Goal: Complete application form

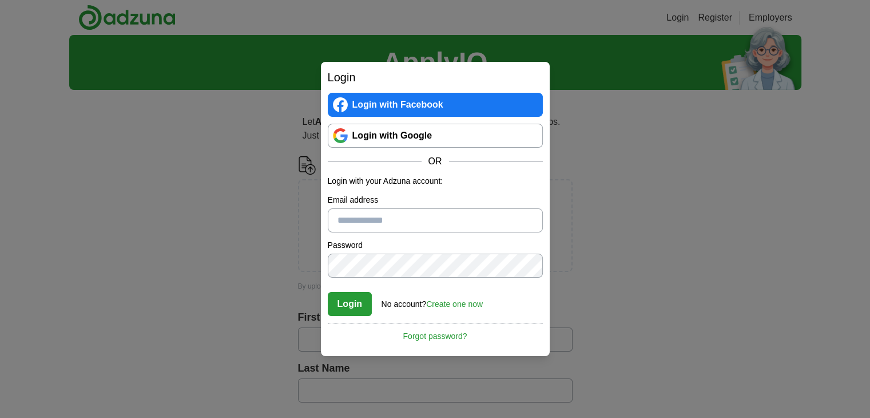
click at [376, 104] on link "Login with Facebook" at bounding box center [435, 105] width 215 height 24
click at [476, 108] on link "Login with Facebook" at bounding box center [435, 105] width 215 height 24
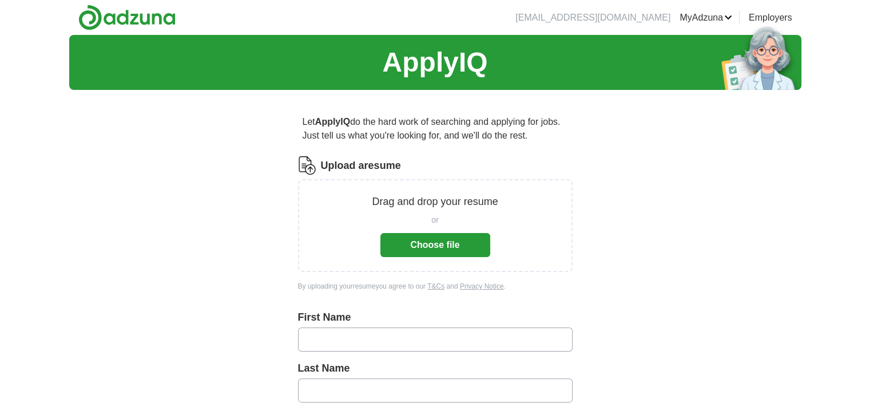
click at [415, 251] on button "Choose file" at bounding box center [435, 245] width 110 height 24
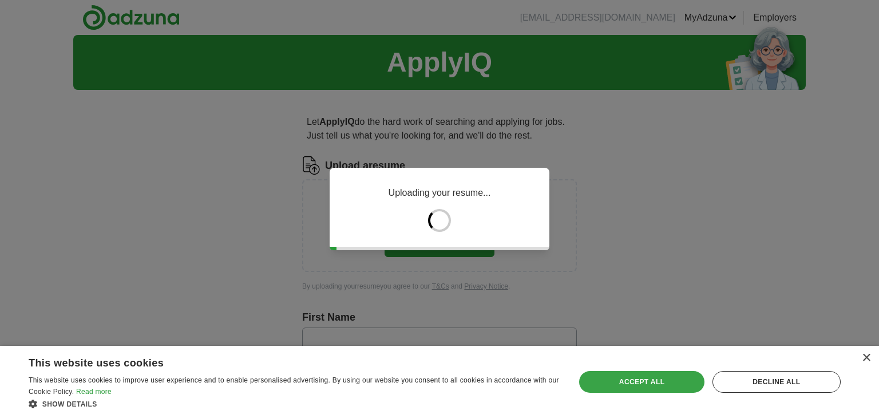
click at [672, 383] on div "Accept all" at bounding box center [641, 382] width 125 height 22
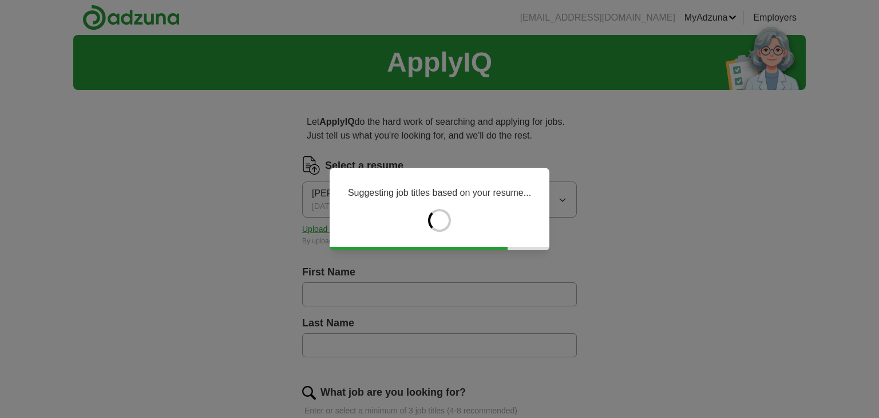
type input "******"
type input "*******"
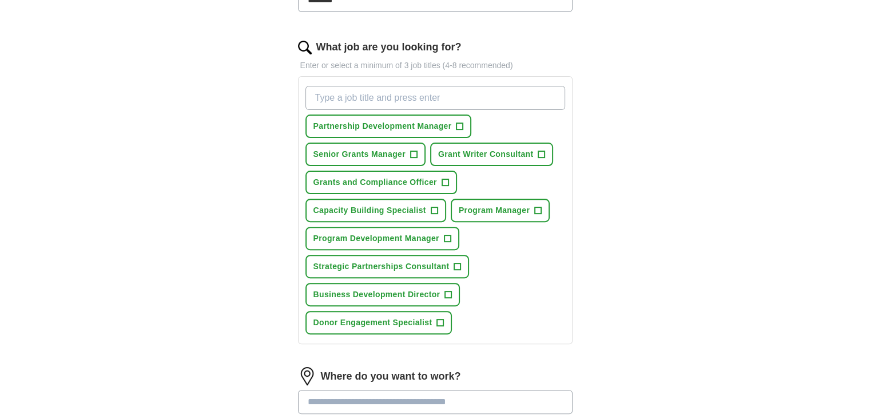
scroll to position [347, 0]
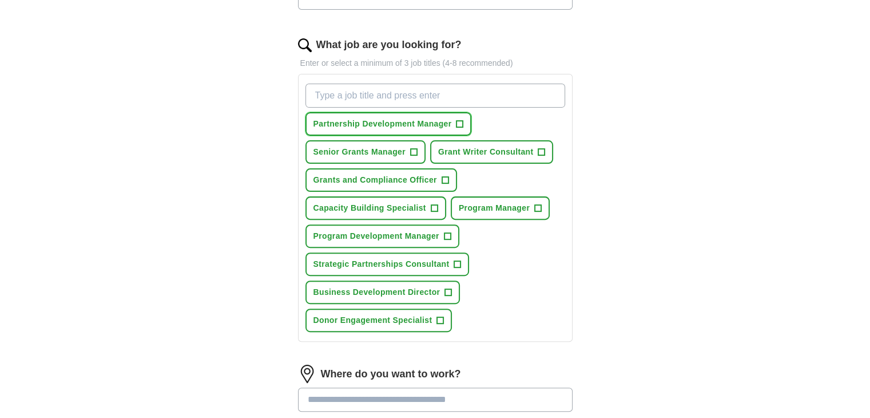
click at [462, 122] on span "+" at bounding box center [459, 124] width 7 height 9
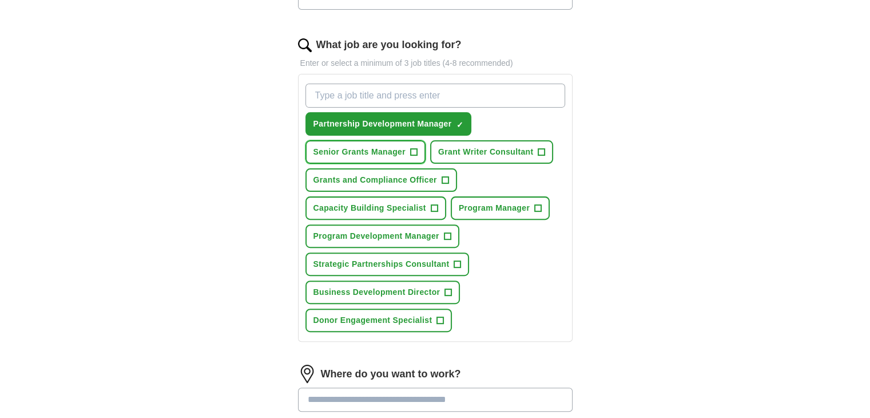
click at [413, 148] on span "+" at bounding box center [413, 152] width 7 height 9
click at [542, 154] on span "+" at bounding box center [541, 152] width 7 height 9
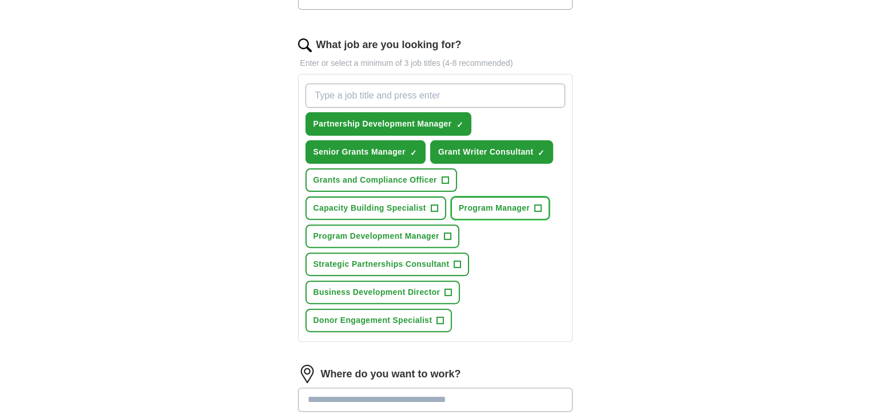
click at [538, 204] on span "+" at bounding box center [538, 208] width 7 height 9
click at [446, 232] on span "+" at bounding box center [447, 236] width 7 height 9
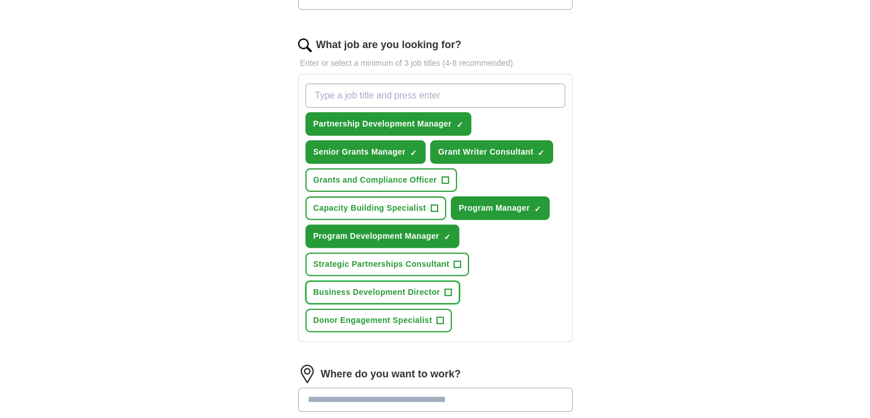
click at [445, 288] on span "+" at bounding box center [448, 292] width 7 height 9
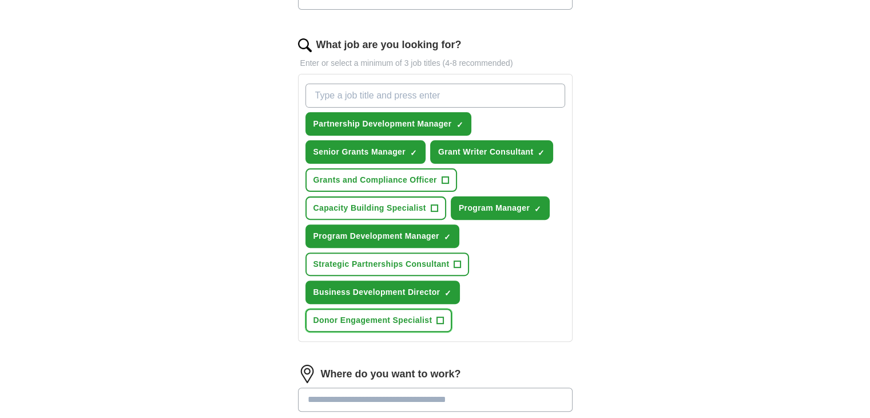
click at [440, 316] on span "+" at bounding box center [440, 320] width 7 height 9
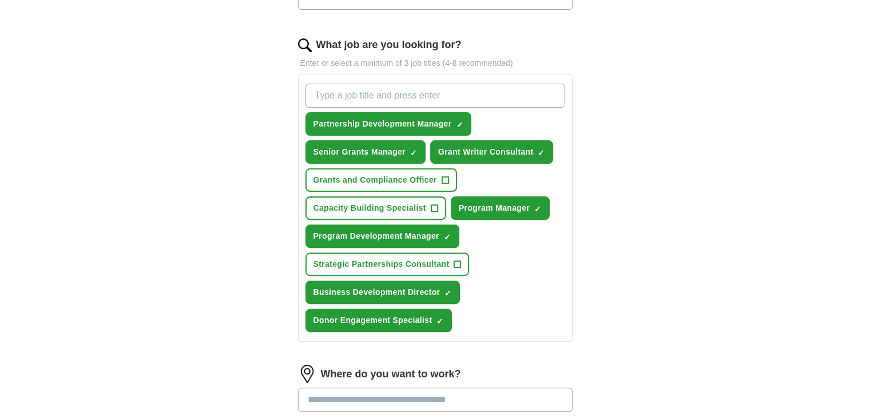
click at [387, 97] on input "What job are you looking for?" at bounding box center [435, 96] width 260 height 24
type input "p"
type input "d"
click at [459, 264] on span "+" at bounding box center [457, 264] width 7 height 9
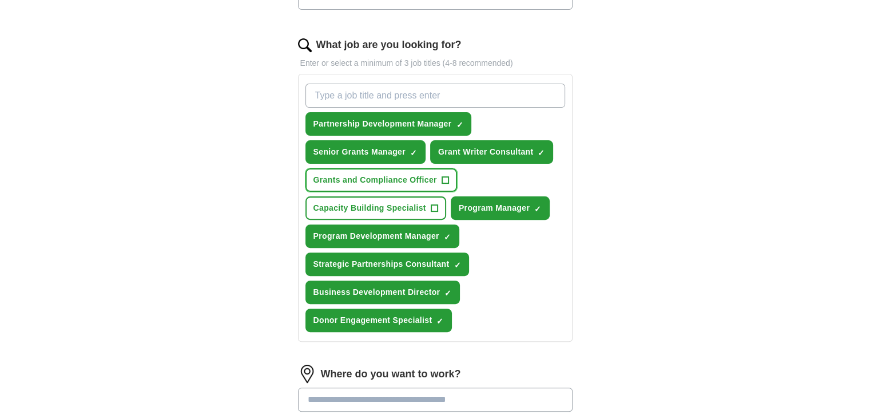
click at [442, 176] on span "+" at bounding box center [445, 180] width 7 height 9
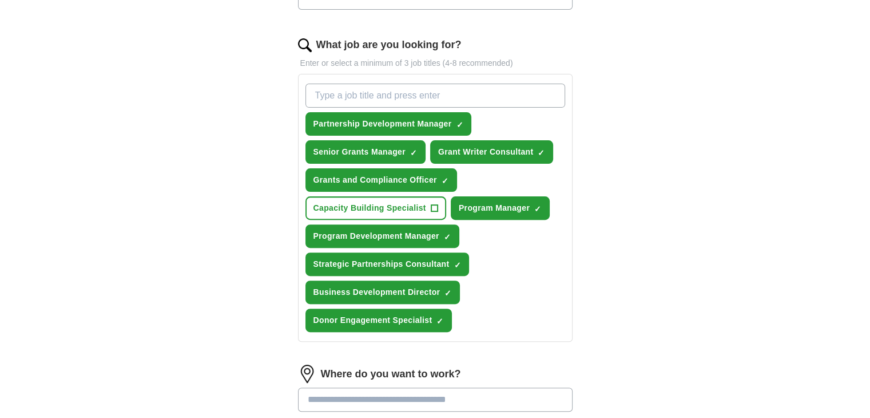
click at [418, 396] on input at bounding box center [435, 399] width 275 height 24
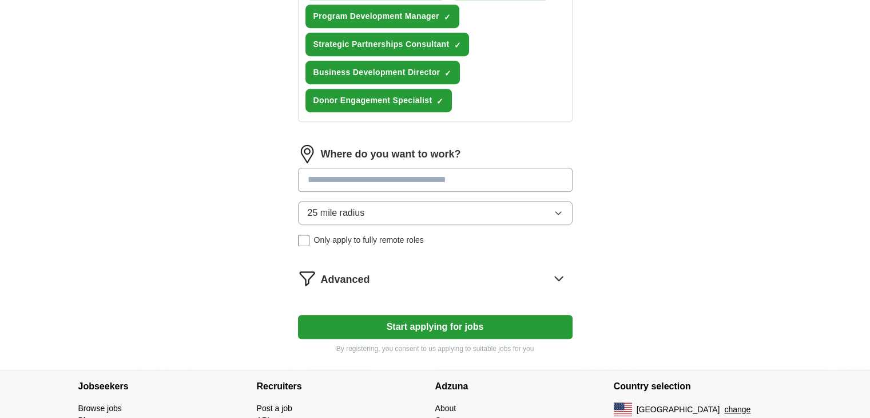
scroll to position [574, 0]
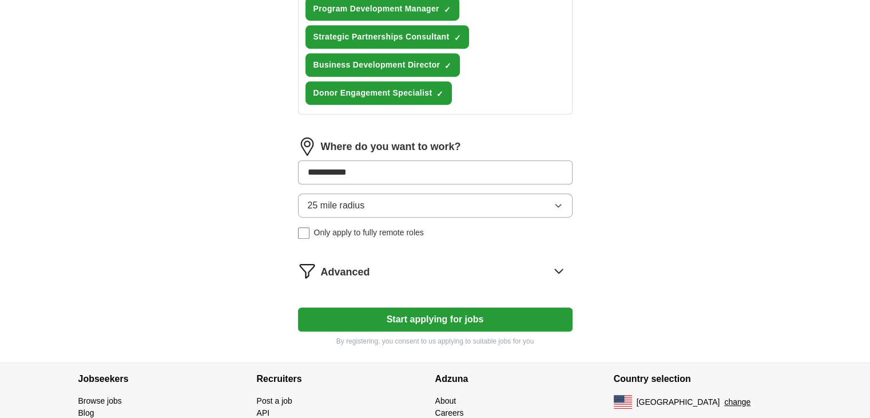
type input "**********"
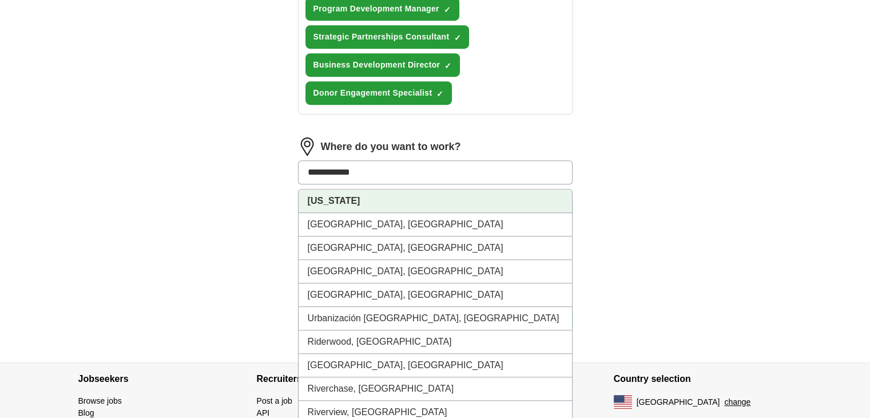
click at [370, 189] on li "[US_STATE]" at bounding box center [435, 200] width 273 height 23
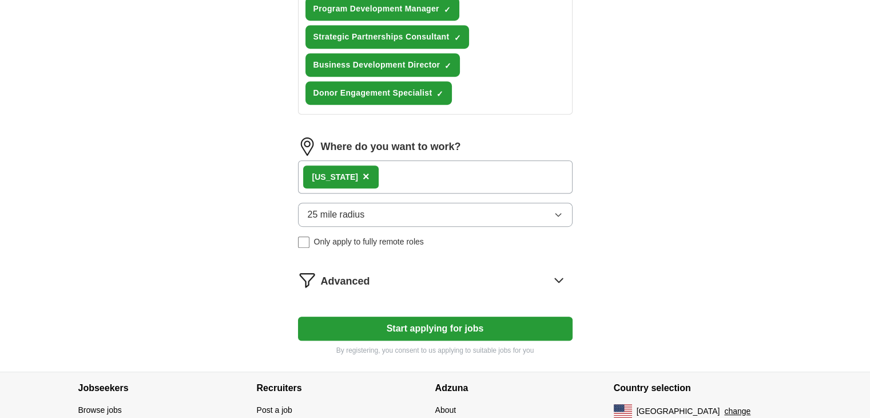
click at [421, 174] on div "[US_STATE] ×" at bounding box center [435, 176] width 275 height 33
click at [423, 170] on div "[US_STATE] ×" at bounding box center [435, 176] width 275 height 33
click at [419, 174] on div "[US_STATE] ×" at bounding box center [435, 176] width 275 height 33
click at [404, 275] on div "Advanced" at bounding box center [447, 280] width 252 height 18
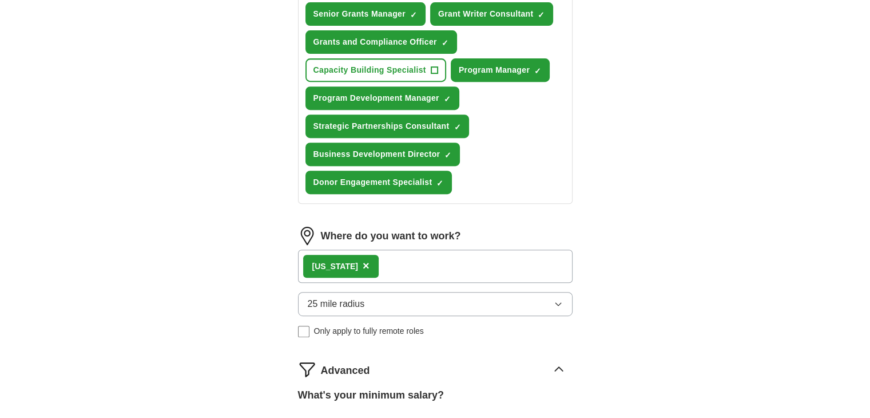
scroll to position [479, 0]
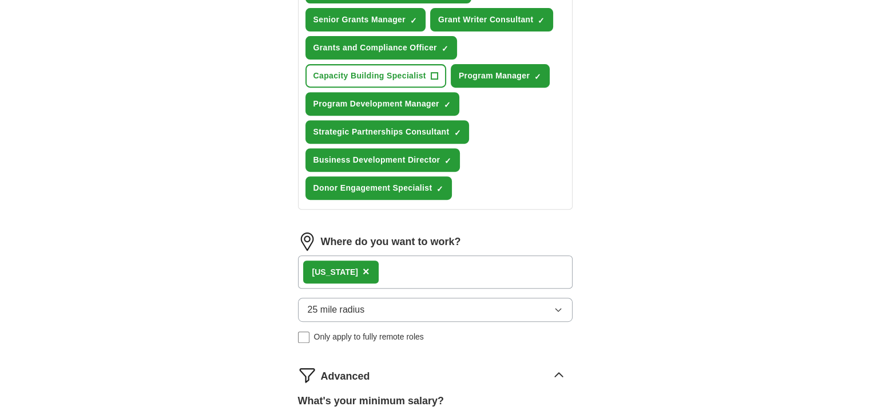
click at [423, 264] on div "[US_STATE] ×" at bounding box center [435, 271] width 275 height 33
click at [340, 267] on strong "[US_STATE]" at bounding box center [335, 271] width 46 height 9
click at [390, 307] on button "25 mile radius" at bounding box center [435, 309] width 275 height 24
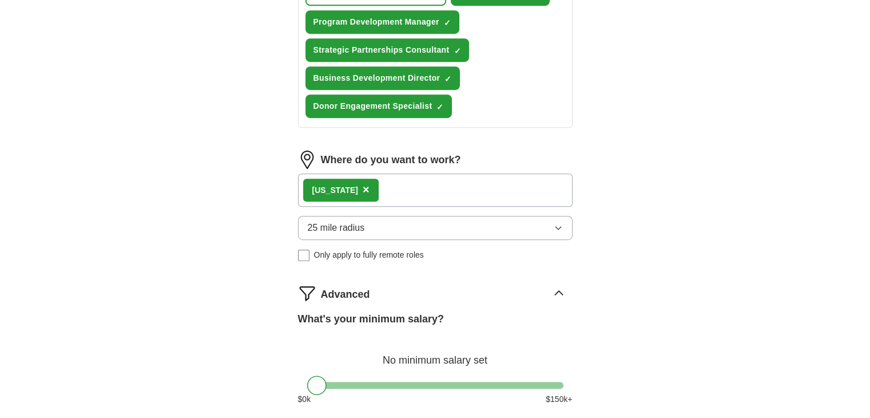
scroll to position [563, 0]
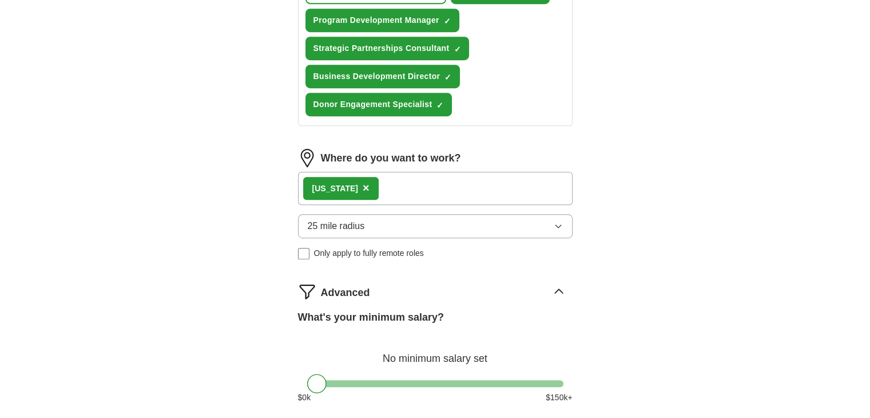
click at [384, 219] on button "25 mile radius" at bounding box center [435, 226] width 275 height 24
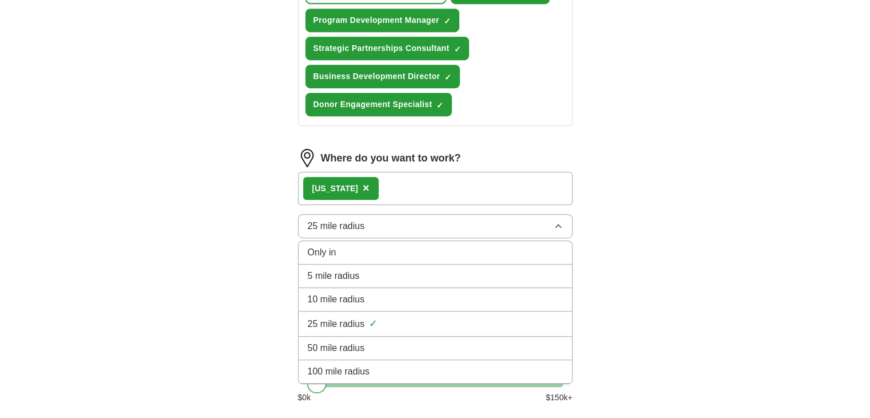
click at [340, 346] on span "50 mile radius" at bounding box center [336, 348] width 57 height 14
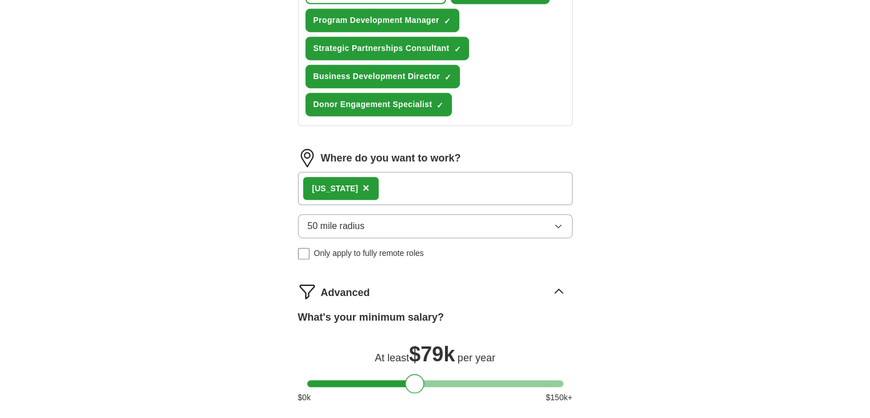
click at [414, 380] on div at bounding box center [435, 383] width 256 height 7
drag, startPoint x: 414, startPoint y: 378, endPoint x: 424, endPoint y: 381, distance: 11.2
click at [424, 381] on div at bounding box center [425, 382] width 19 height 19
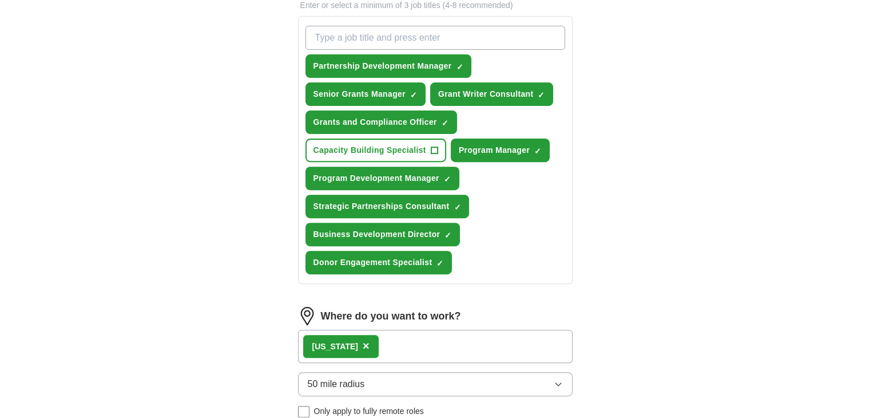
scroll to position [402, 0]
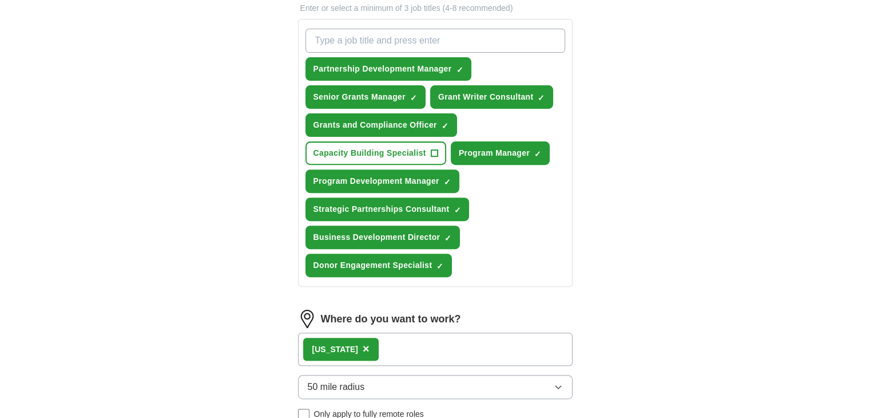
click at [406, 327] on div "Where do you want to work? [US_STATE] × 50 mile radius Only apply to fully remo…" at bounding box center [435, 369] width 275 height 120
click at [305, 312] on img at bounding box center [307, 318] width 18 height 18
click at [400, 351] on div "[US_STATE] ×" at bounding box center [435, 348] width 275 height 33
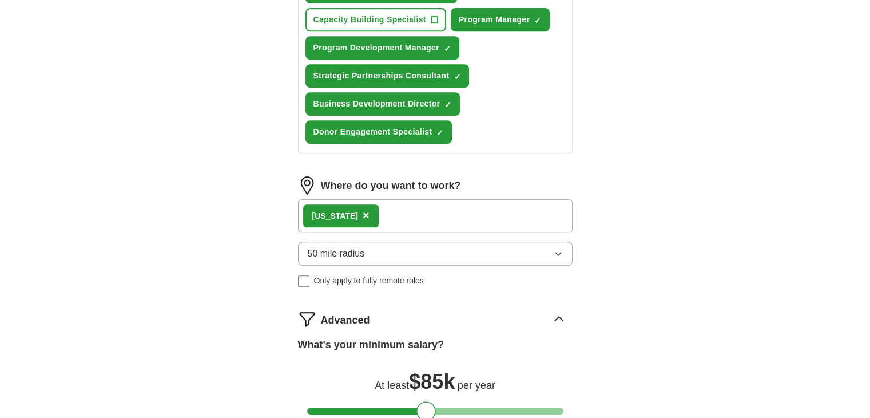
scroll to position [542, 0]
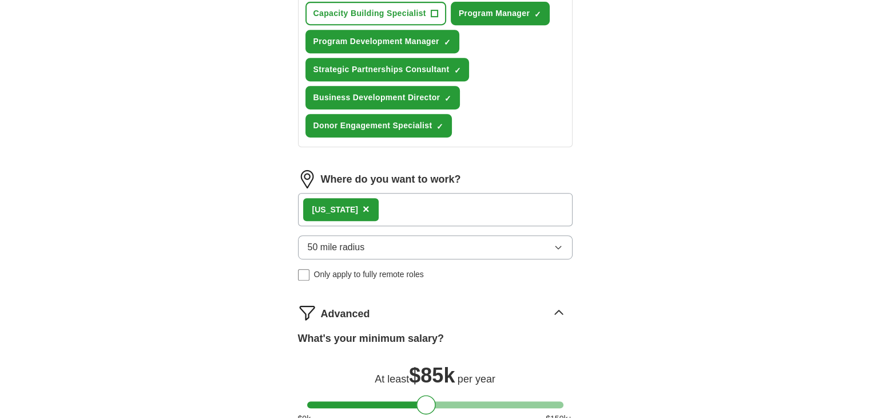
click at [304, 275] on label "Only apply to fully remote roles" at bounding box center [435, 274] width 275 height 12
click at [407, 206] on div "Remote ([GEOGRAPHIC_DATA]) ×" at bounding box center [435, 209] width 275 height 33
drag, startPoint x: 304, startPoint y: 275, endPoint x: 778, endPoint y: 249, distance: 474.3
click at [778, 249] on div "ApplyIQ Let ApplyIQ do the hard work of searching and applying for jobs. Just t…" at bounding box center [435, 4] width 732 height 1023
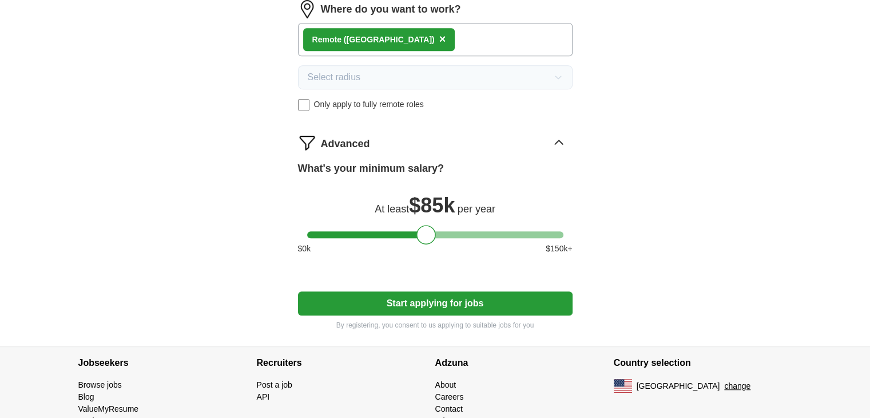
scroll to position [734, 0]
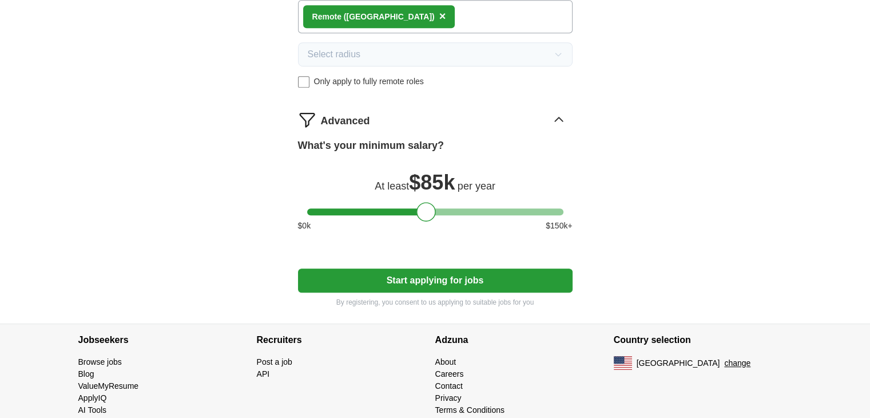
click at [476, 275] on button "Start applying for jobs" at bounding box center [435, 280] width 275 height 24
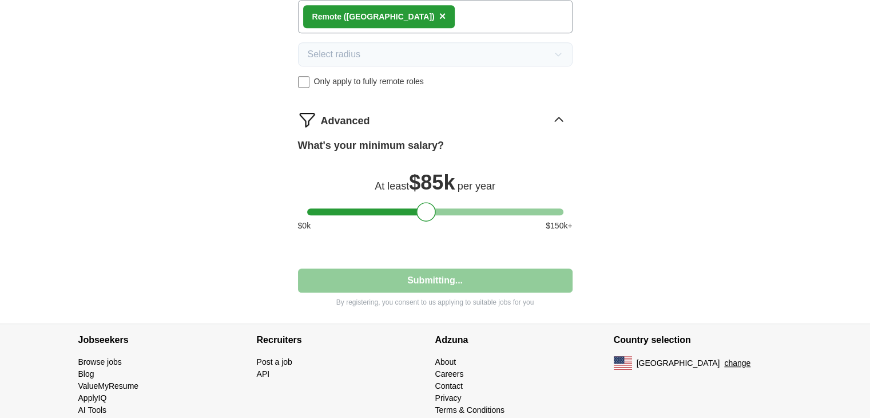
select select "**"
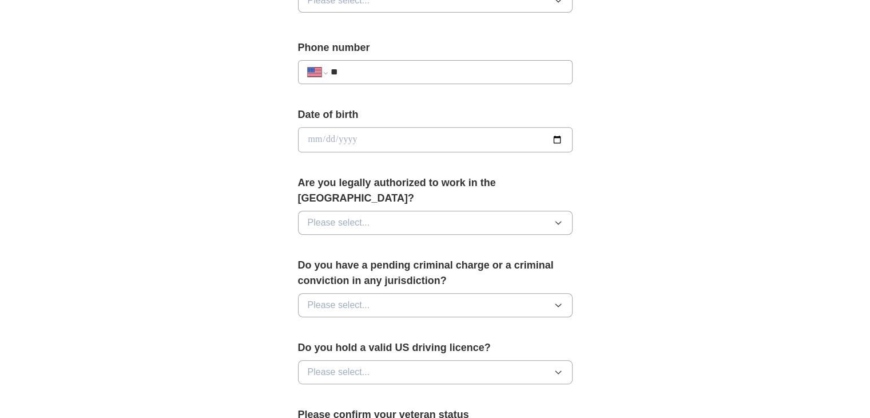
scroll to position [416, 0]
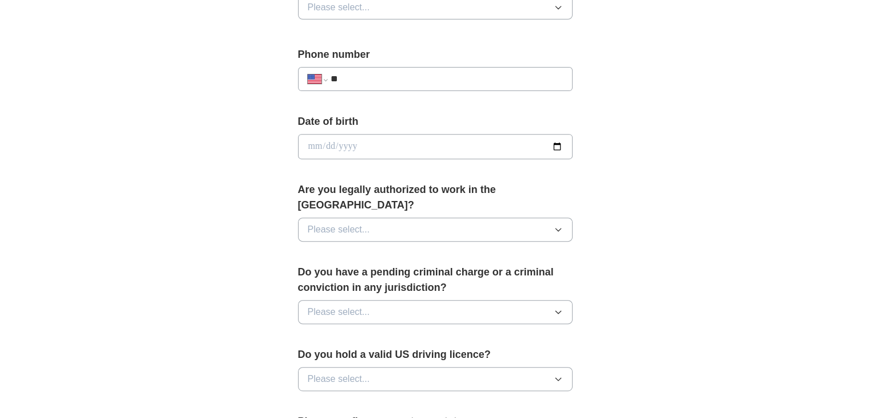
click at [377, 222] on button "Please select..." at bounding box center [435, 229] width 275 height 24
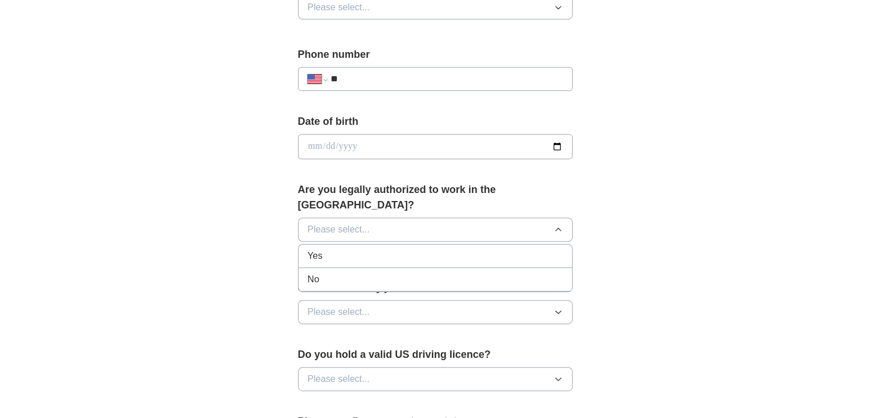
click at [371, 249] on div "Yes" at bounding box center [435, 256] width 255 height 14
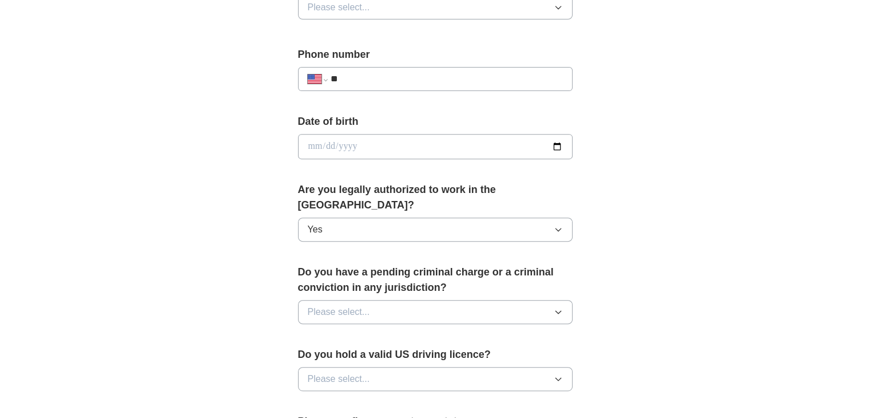
click at [369, 305] on span "Please select..." at bounding box center [339, 312] width 62 height 14
click at [380, 355] on div "No" at bounding box center [435, 362] width 255 height 14
click at [383, 367] on button "Please select..." at bounding box center [435, 379] width 275 height 24
click at [377, 398] on div "Yes" at bounding box center [435, 405] width 255 height 14
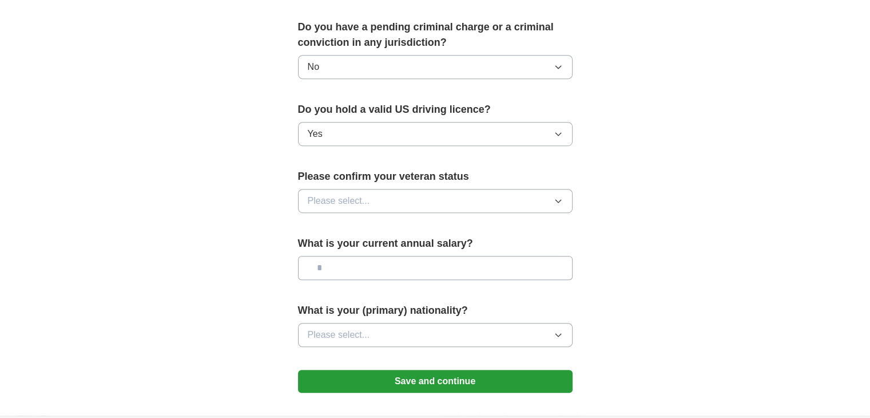
scroll to position [664, 0]
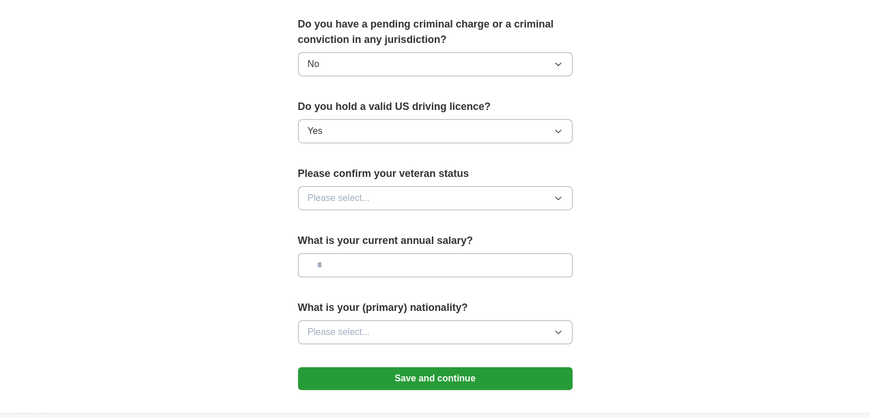
click at [373, 320] on button "Please select..." at bounding box center [435, 332] width 275 height 24
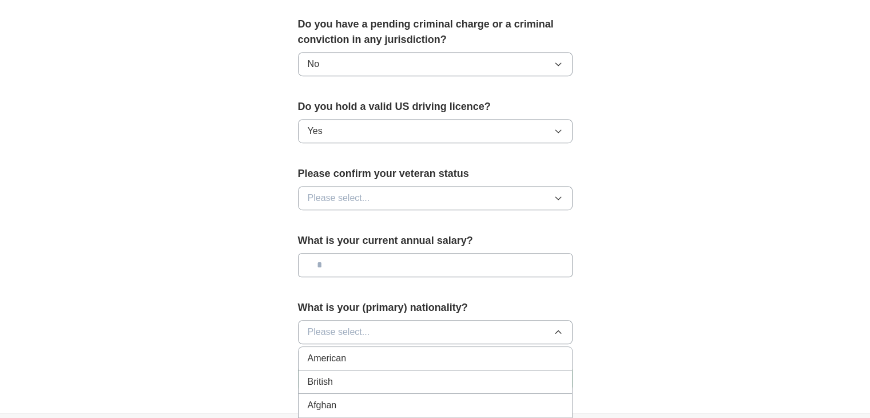
click at [373, 351] on div "American" at bounding box center [435, 358] width 255 height 14
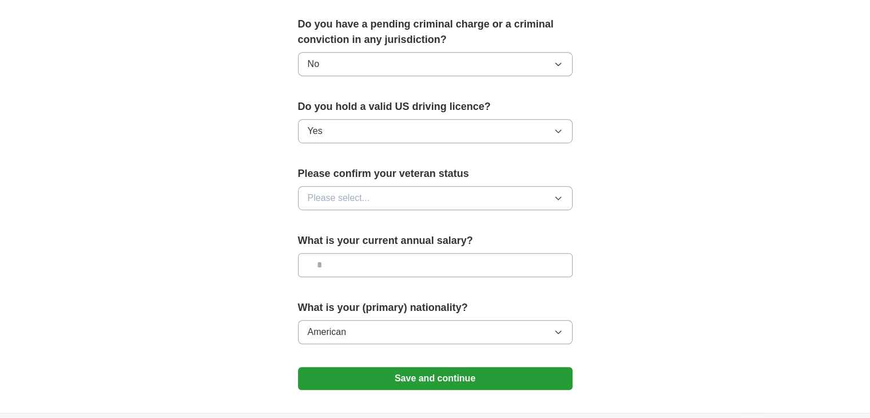
drag, startPoint x: 376, startPoint y: 177, endPoint x: 346, endPoint y: 180, distance: 30.4
click at [346, 191] on span "Please select..." at bounding box center [339, 198] width 62 height 14
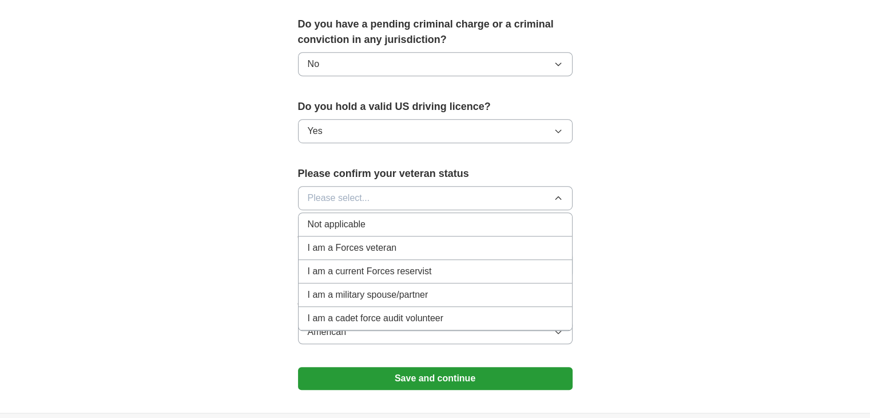
click at [364, 217] on span "Not applicable" at bounding box center [337, 224] width 58 height 14
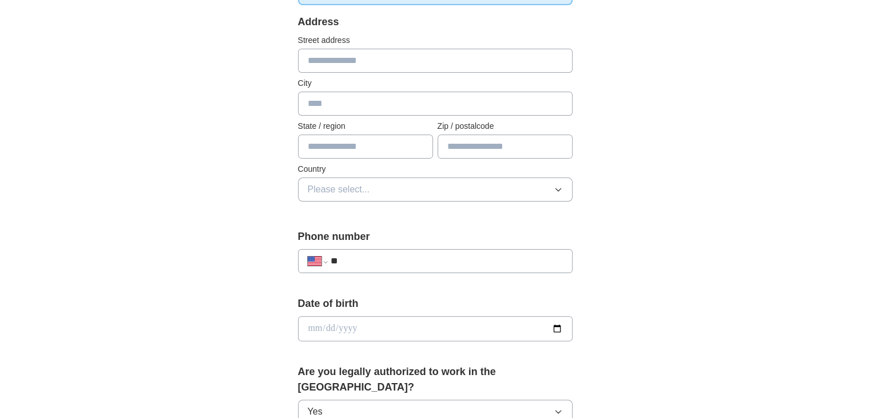
scroll to position [228, 0]
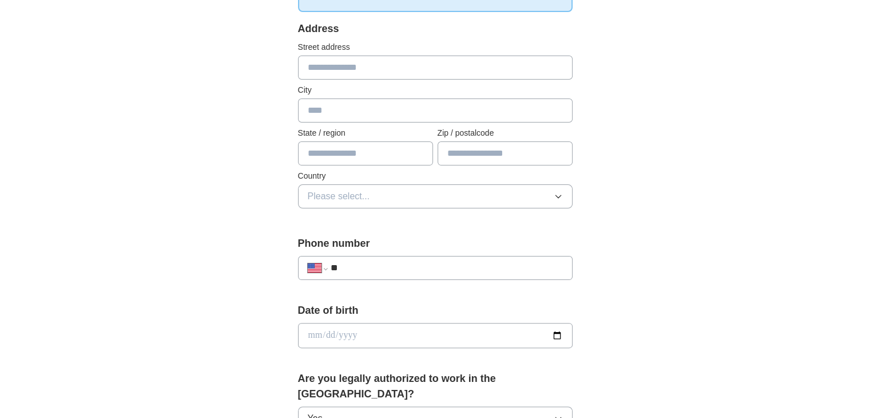
click at [426, 332] on input "date" at bounding box center [435, 335] width 275 height 25
type input "**********"
click at [501, 262] on input "**" at bounding box center [446, 268] width 232 height 14
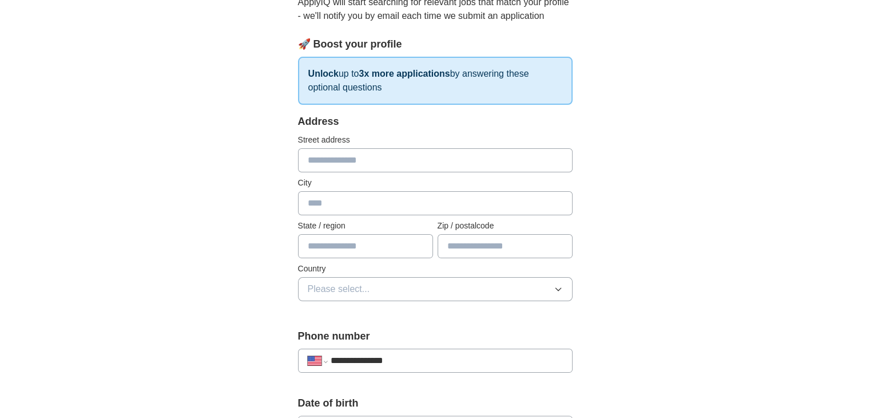
scroll to position [131, 0]
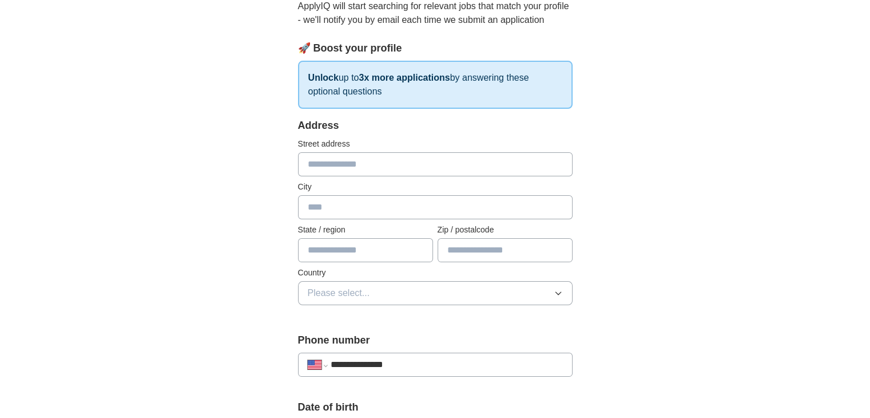
type input "**********"
click at [426, 168] on input "text" at bounding box center [435, 164] width 275 height 24
type input "**********"
type input "**"
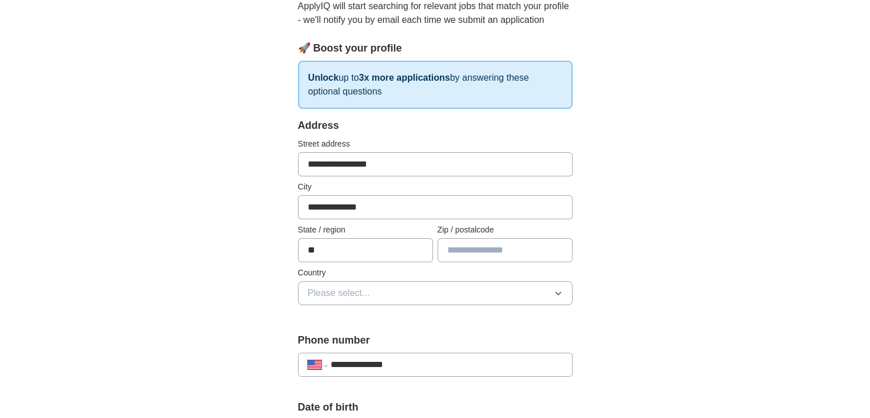
type input "*****"
click at [367, 292] on span "Please select..." at bounding box center [339, 293] width 62 height 14
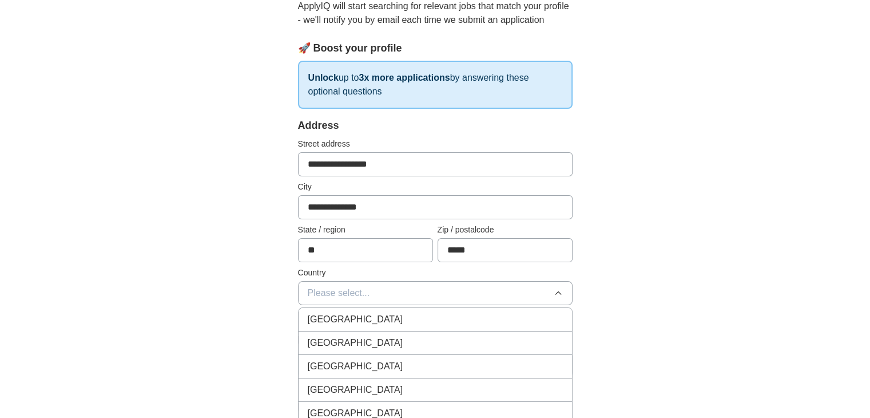
click at [365, 344] on div "[GEOGRAPHIC_DATA]" at bounding box center [435, 343] width 255 height 14
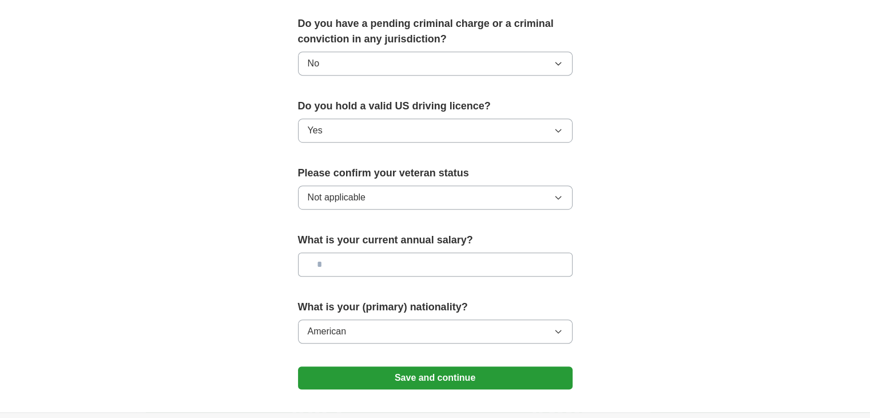
scroll to position [685, 0]
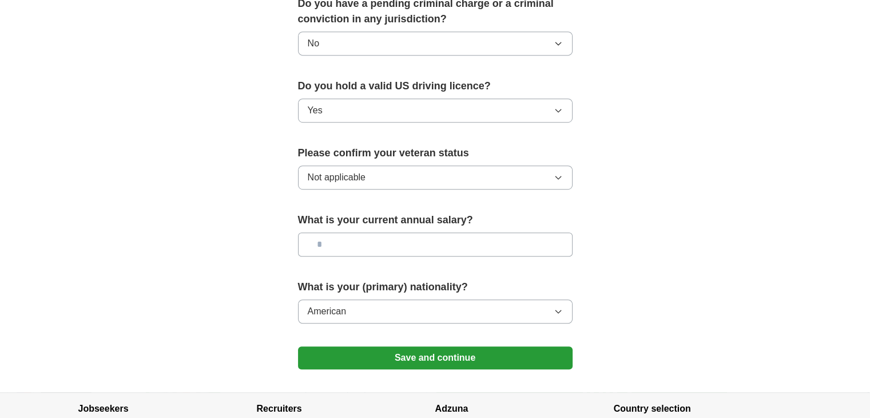
click at [464, 346] on button "Save and continue" at bounding box center [435, 357] width 275 height 23
